Goal: Information Seeking & Learning: Find specific page/section

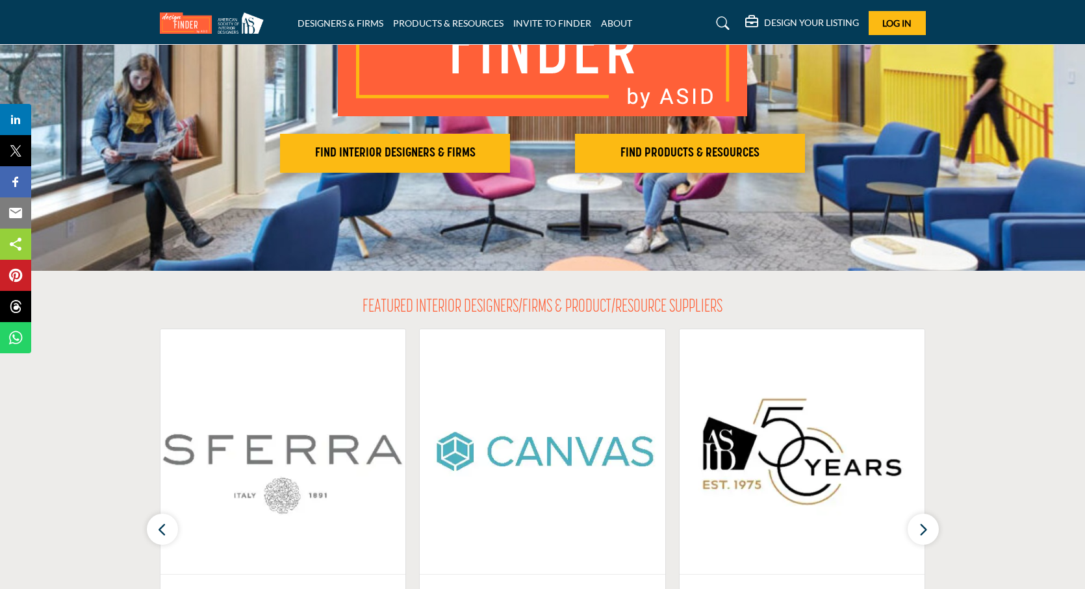
scroll to position [260, 0]
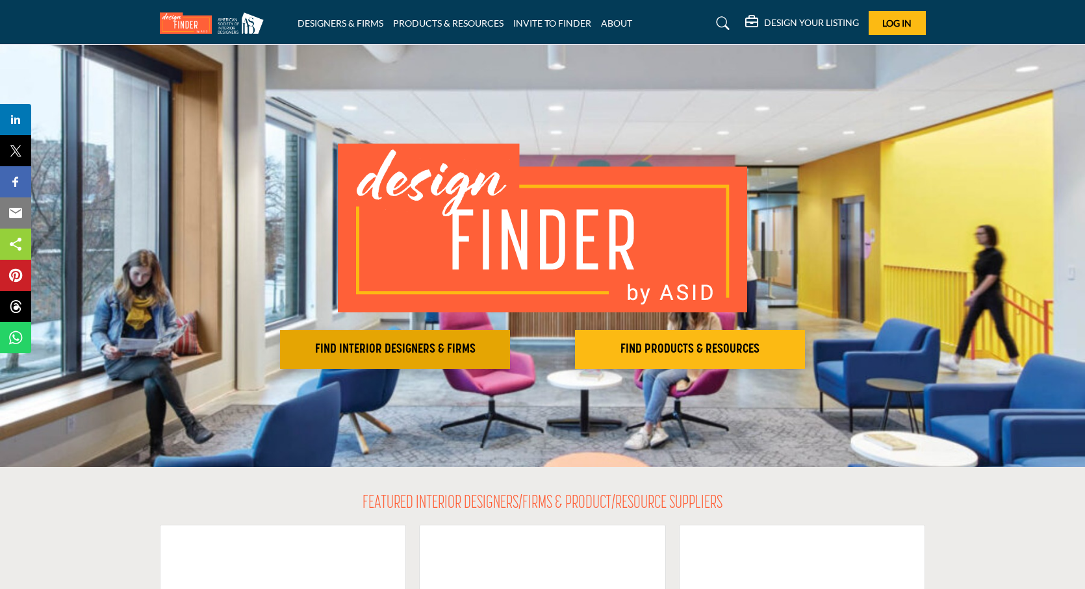
click at [431, 350] on h2 "FIND INTERIOR DESIGNERS & FIRMS" at bounding box center [395, 350] width 222 height 16
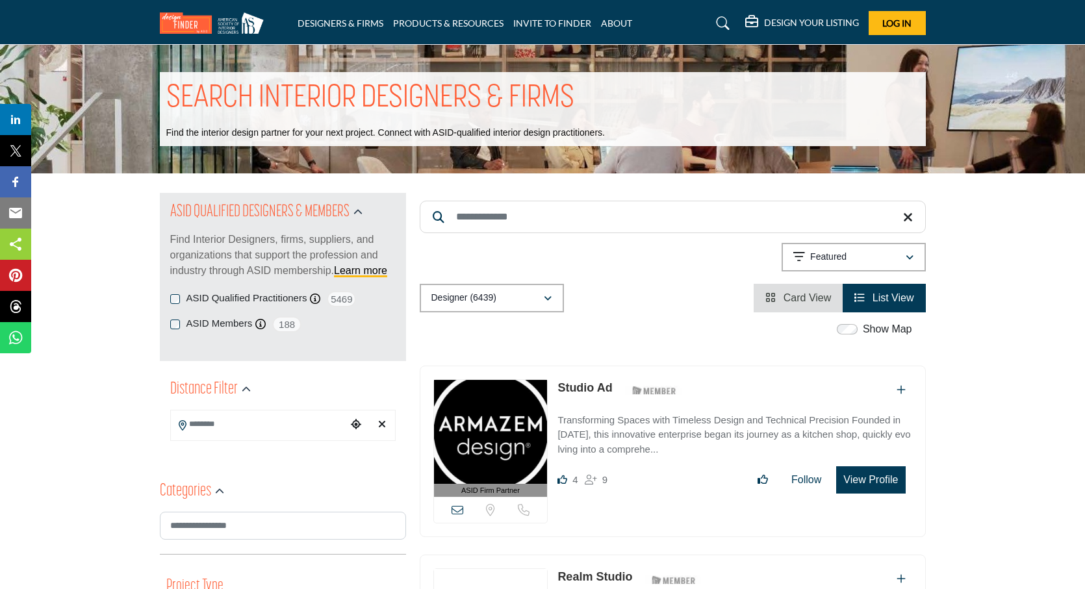
click at [501, 216] on input "Search Keyword" at bounding box center [673, 217] width 506 height 32
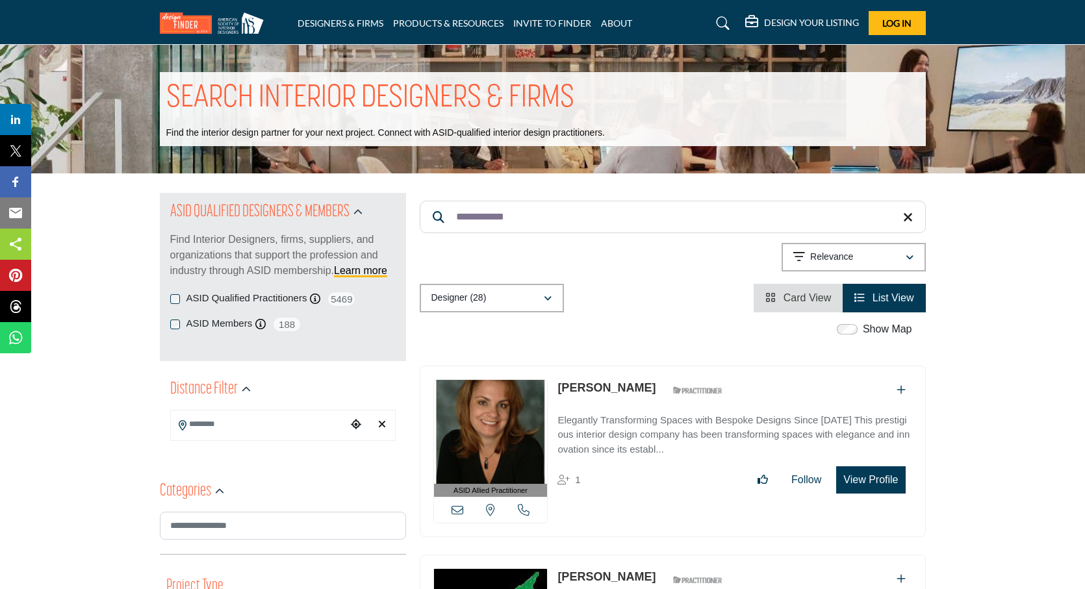
type input "**********"
